Goal: Task Accomplishment & Management: Use online tool/utility

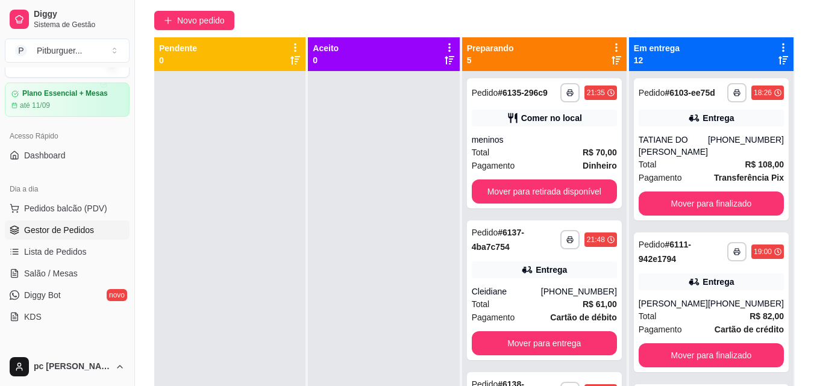
scroll to position [34, 0]
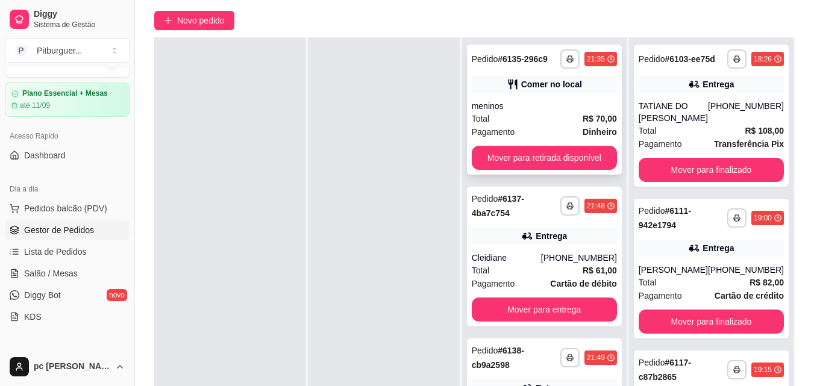
click at [508, 112] on div "Total R$ 70,00" at bounding box center [544, 118] width 145 height 13
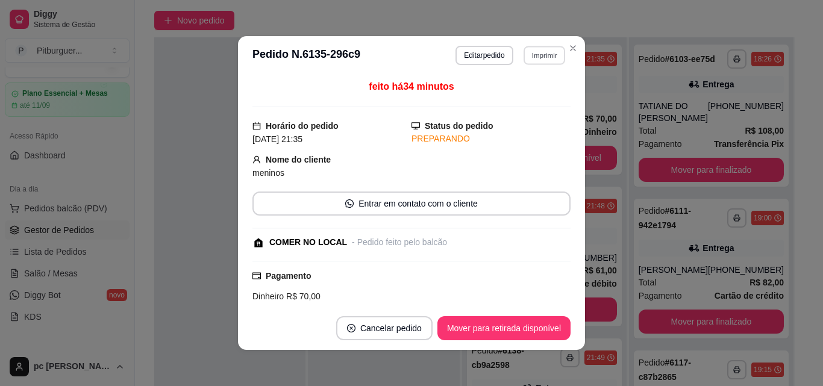
click at [530, 55] on button "Imprimir" at bounding box center [544, 55] width 42 height 19
click at [568, 49] on icon "Close" at bounding box center [573, 48] width 10 height 10
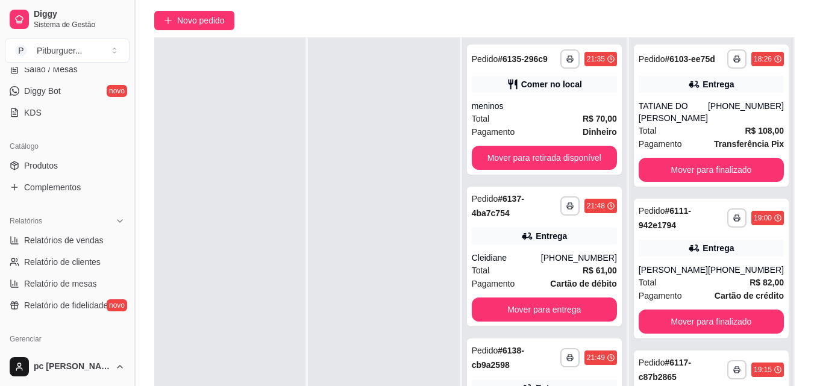
click at [132, 201] on button "Toggle Sidebar" at bounding box center [135, 193] width 10 height 386
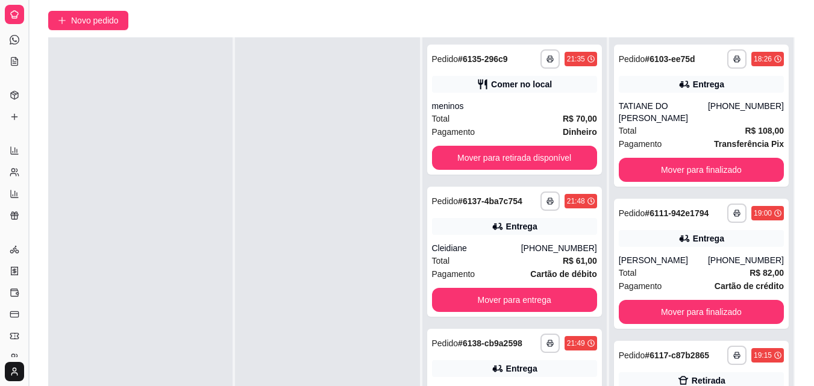
click at [30, 148] on button "Toggle Sidebar" at bounding box center [28, 193] width 10 height 386
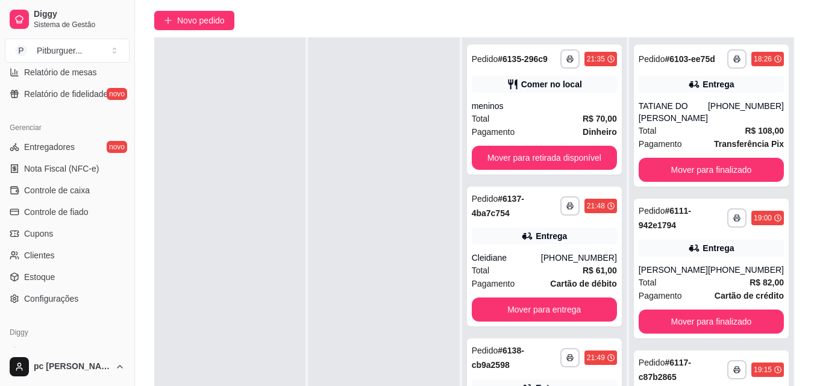
scroll to position [465, 0]
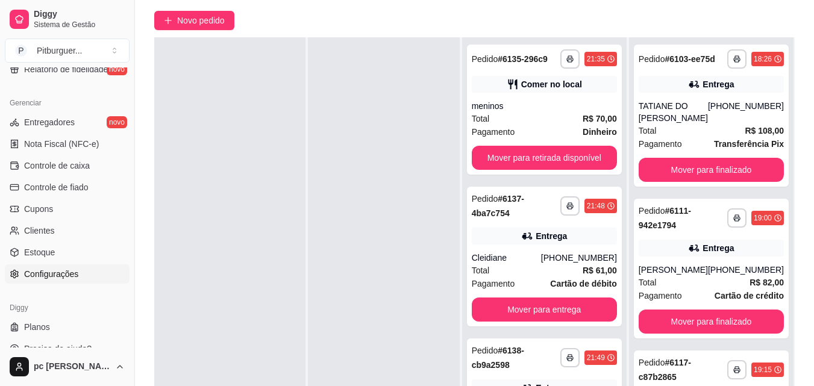
click at [86, 281] on link "Configurações" at bounding box center [67, 273] width 125 height 19
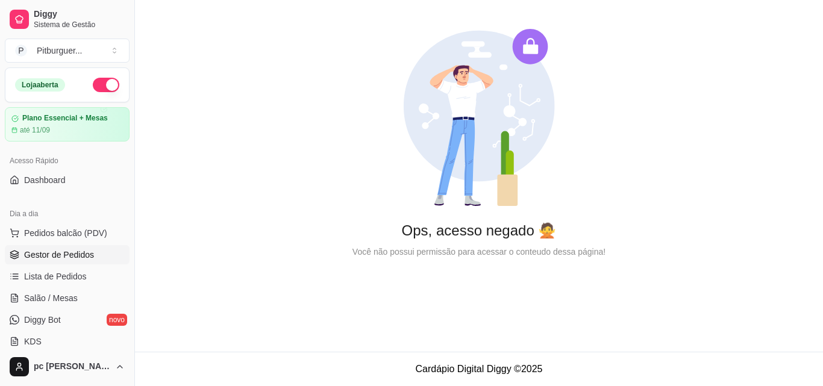
click at [73, 254] on span "Gestor de Pedidos" at bounding box center [59, 255] width 70 height 12
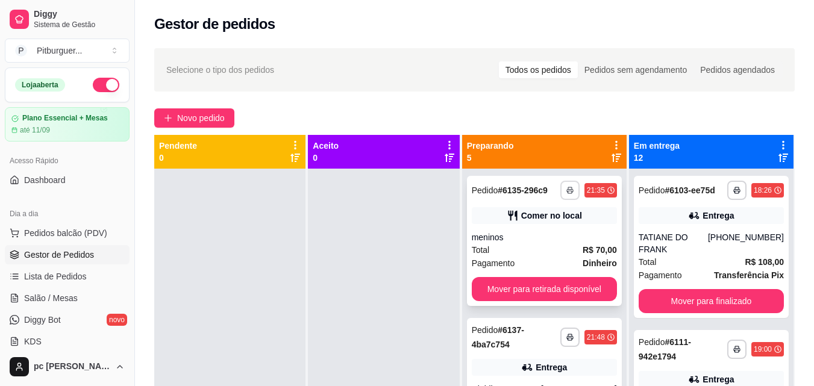
click at [567, 189] on button "button" at bounding box center [569, 190] width 19 height 19
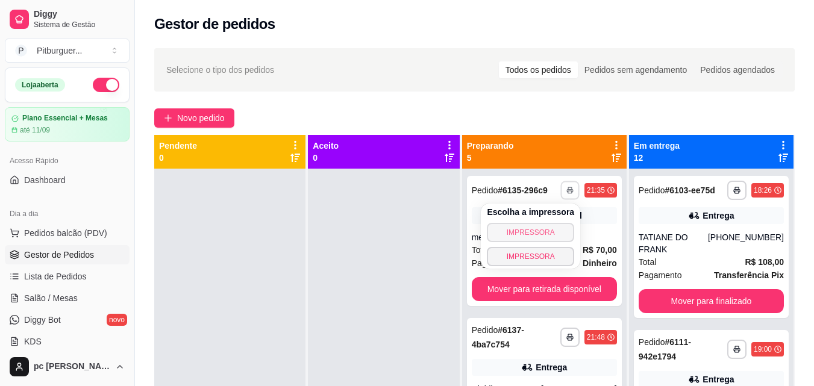
click at [536, 228] on button "IMPRESSORA" at bounding box center [530, 232] width 87 height 19
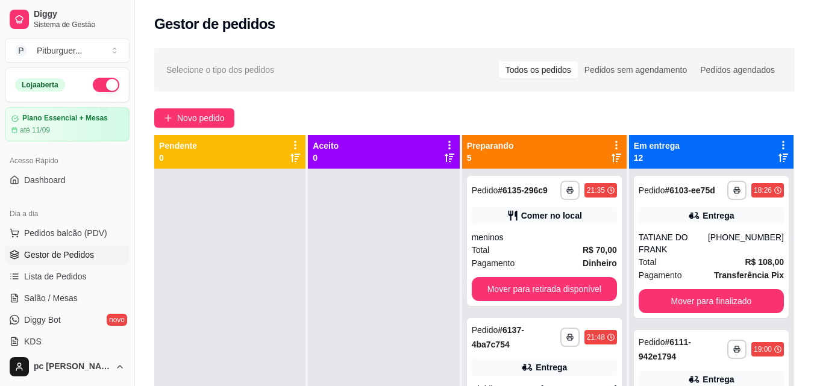
click at [536, 228] on div "**********" at bounding box center [544, 241] width 155 height 130
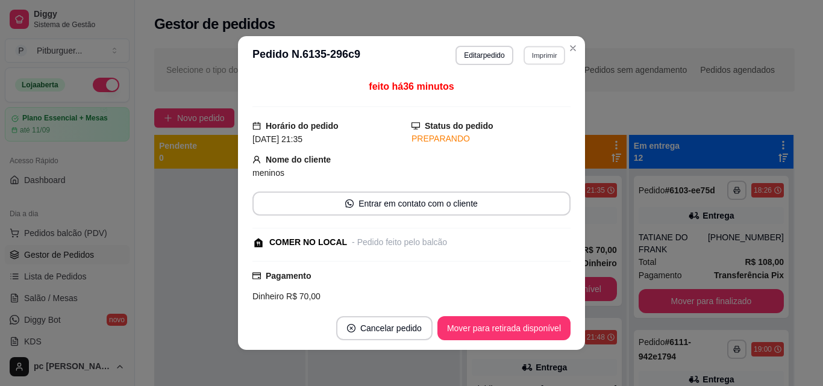
click at [523, 57] on button "Imprimir" at bounding box center [544, 55] width 42 height 19
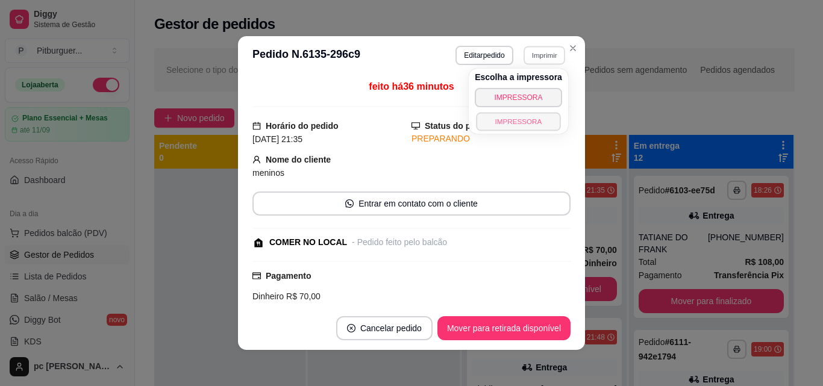
click at [515, 115] on button "IMPRESSORA" at bounding box center [518, 121] width 84 height 19
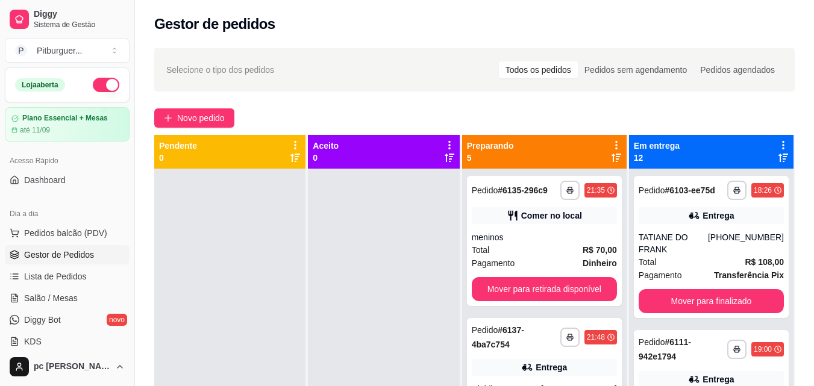
click at [407, 226] on div at bounding box center [383, 362] width 151 height 386
click at [493, 233] on div "meninos" at bounding box center [544, 237] width 145 height 12
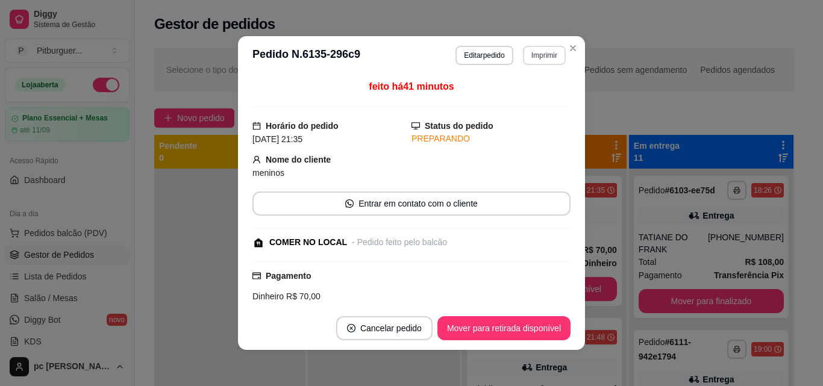
click at [535, 51] on button "Imprimir" at bounding box center [544, 55] width 43 height 19
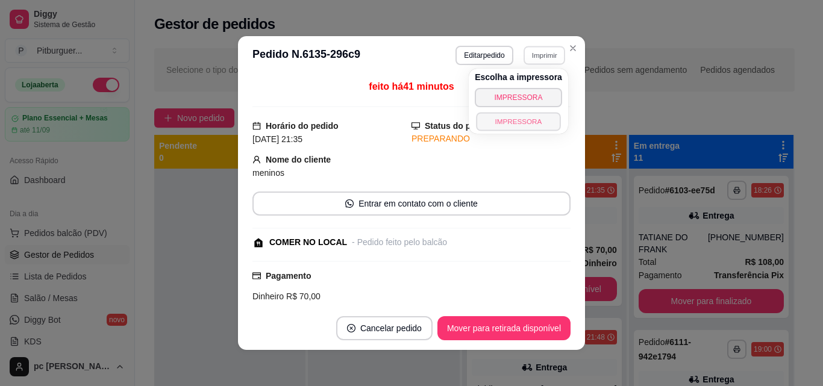
click at [523, 117] on button "IMPRESSORA" at bounding box center [518, 121] width 84 height 19
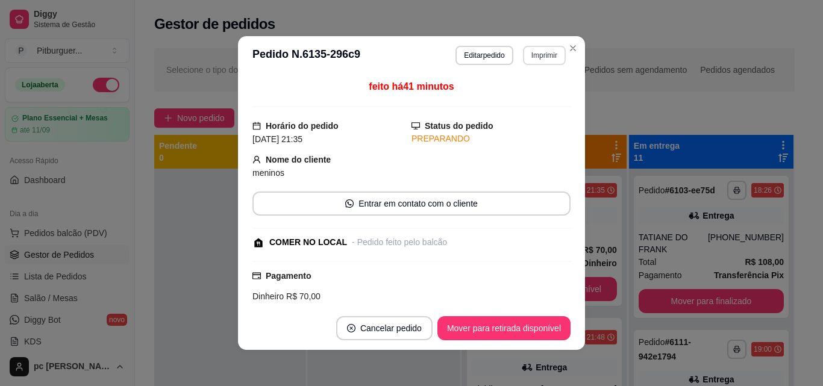
click at [546, 63] on button "Imprimir" at bounding box center [544, 55] width 43 height 19
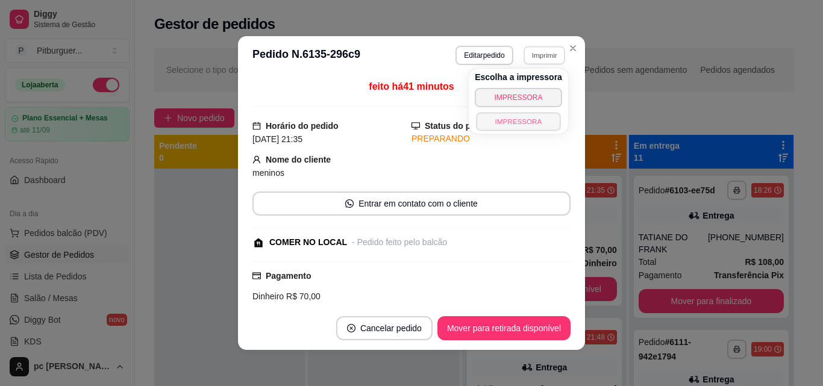
click at [529, 118] on button "IMPRESSORA" at bounding box center [518, 121] width 84 height 19
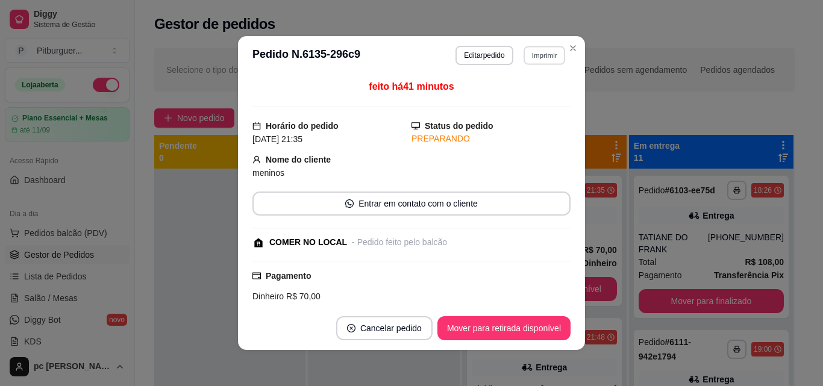
click at [533, 57] on button "Imprimir" at bounding box center [544, 55] width 42 height 19
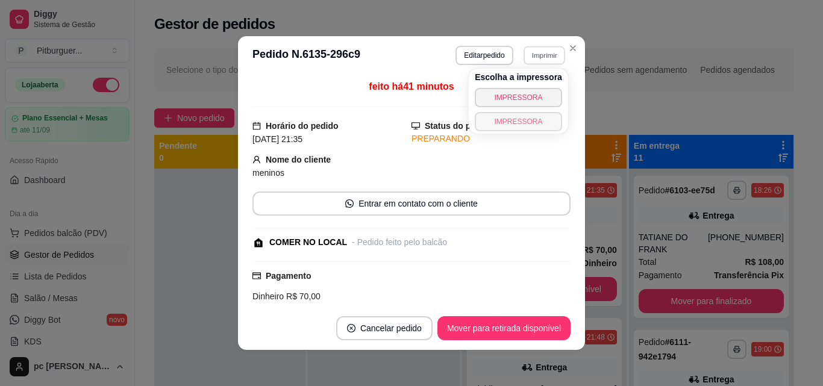
click at [522, 115] on button "IMPRESSORA" at bounding box center [518, 121] width 87 height 19
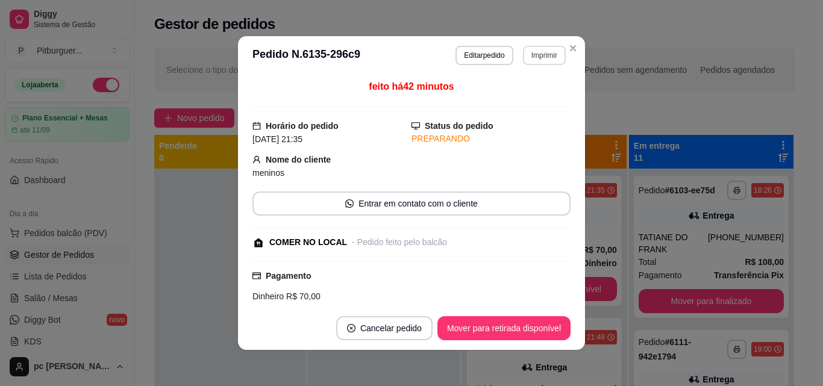
click at [557, 54] on button "Imprimir" at bounding box center [544, 55] width 43 height 19
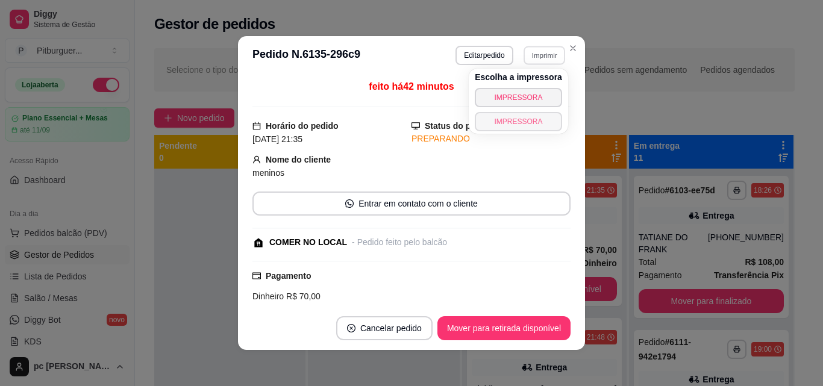
click at [518, 120] on button "IMPRESSORA" at bounding box center [518, 121] width 87 height 19
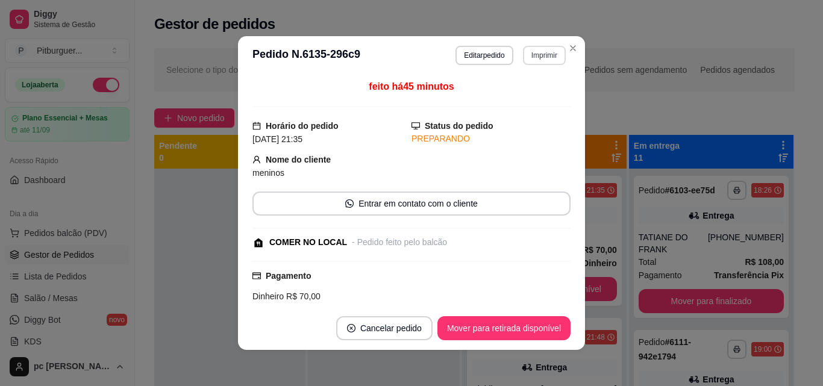
click at [532, 52] on button "Imprimir" at bounding box center [544, 55] width 43 height 19
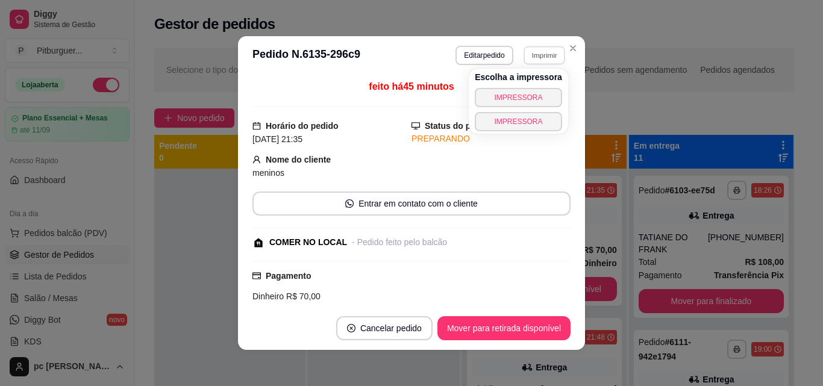
click at [507, 131] on body "**********" at bounding box center [407, 193] width 814 height 386
click at [509, 130] on button "IMPRESSORA" at bounding box center [518, 121] width 87 height 19
